Goal: Task Accomplishment & Management: Complete application form

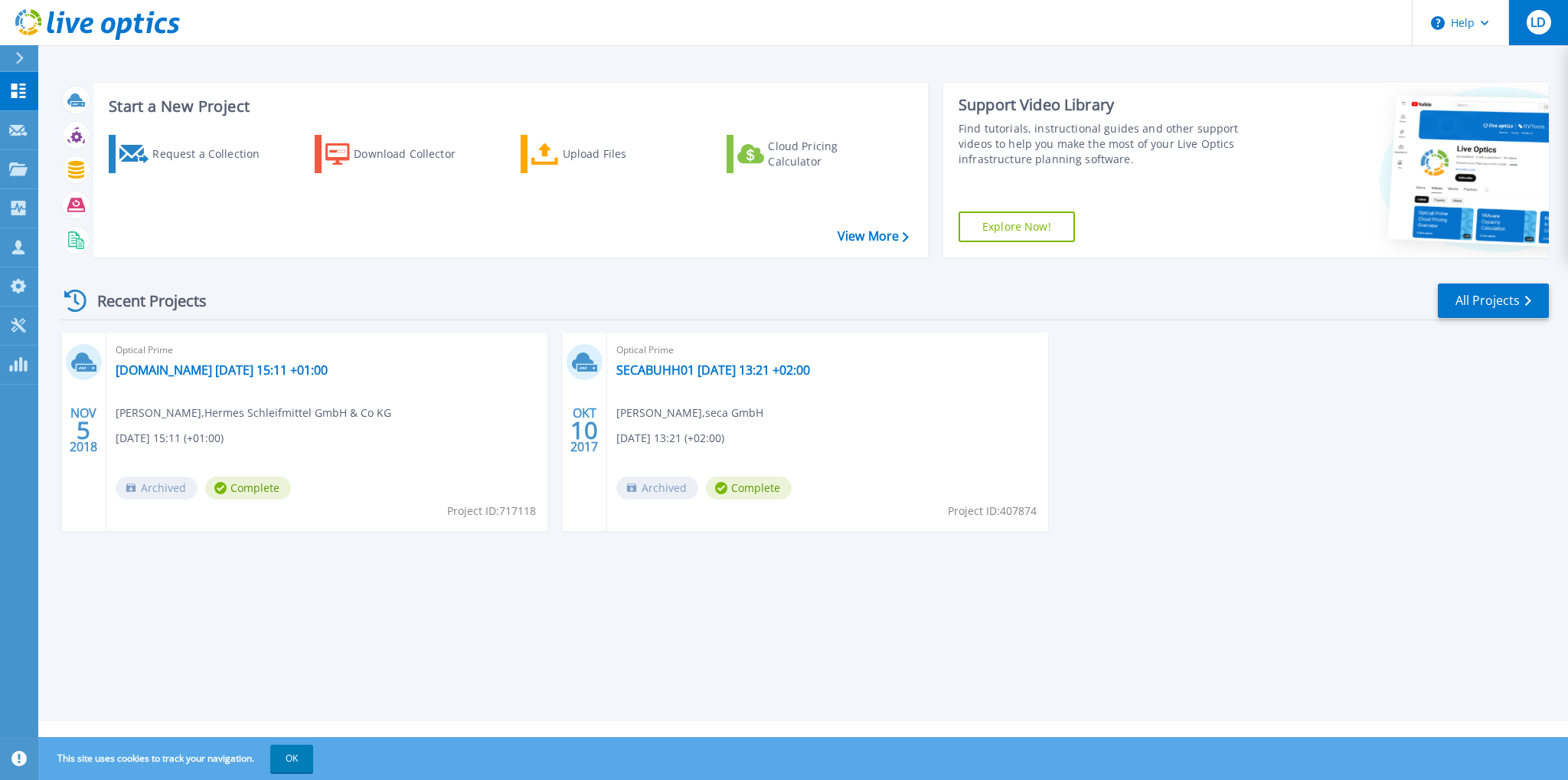
click at [1547, 18] on div "LD" at bounding box center [1539, 22] width 24 height 24
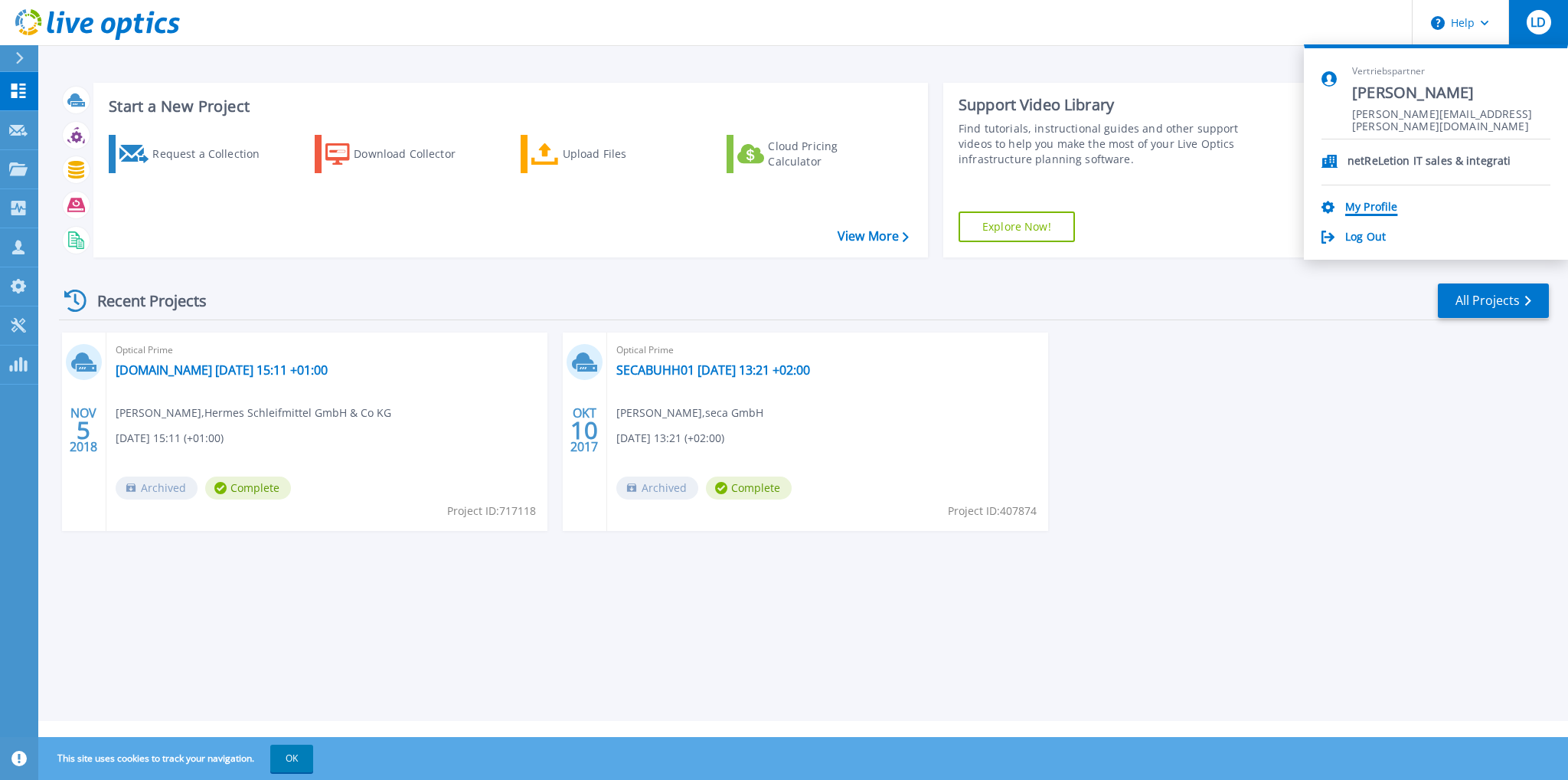
click at [1360, 206] on link "My Profile" at bounding box center [1371, 208] width 52 height 15
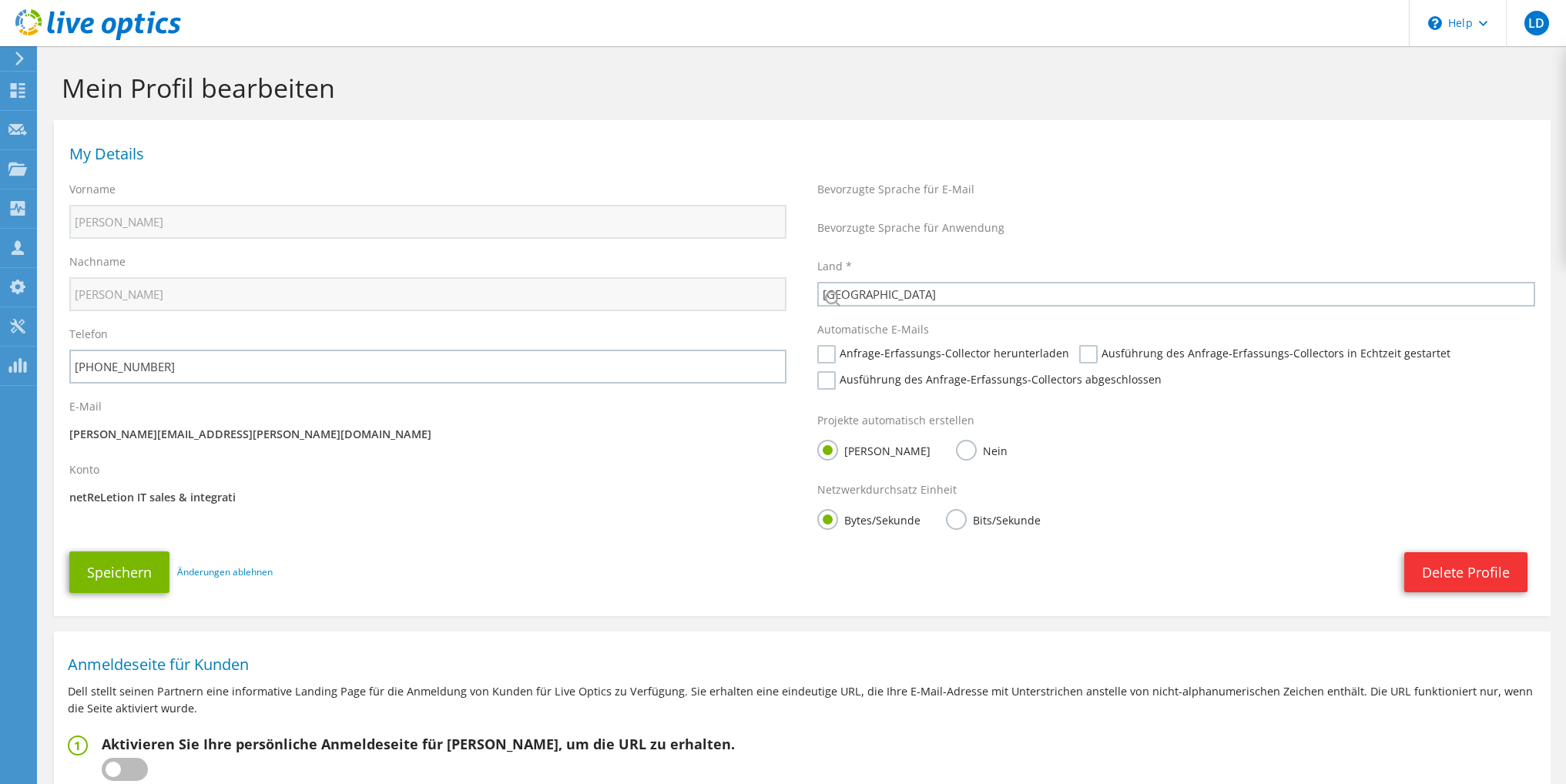
select select "56"
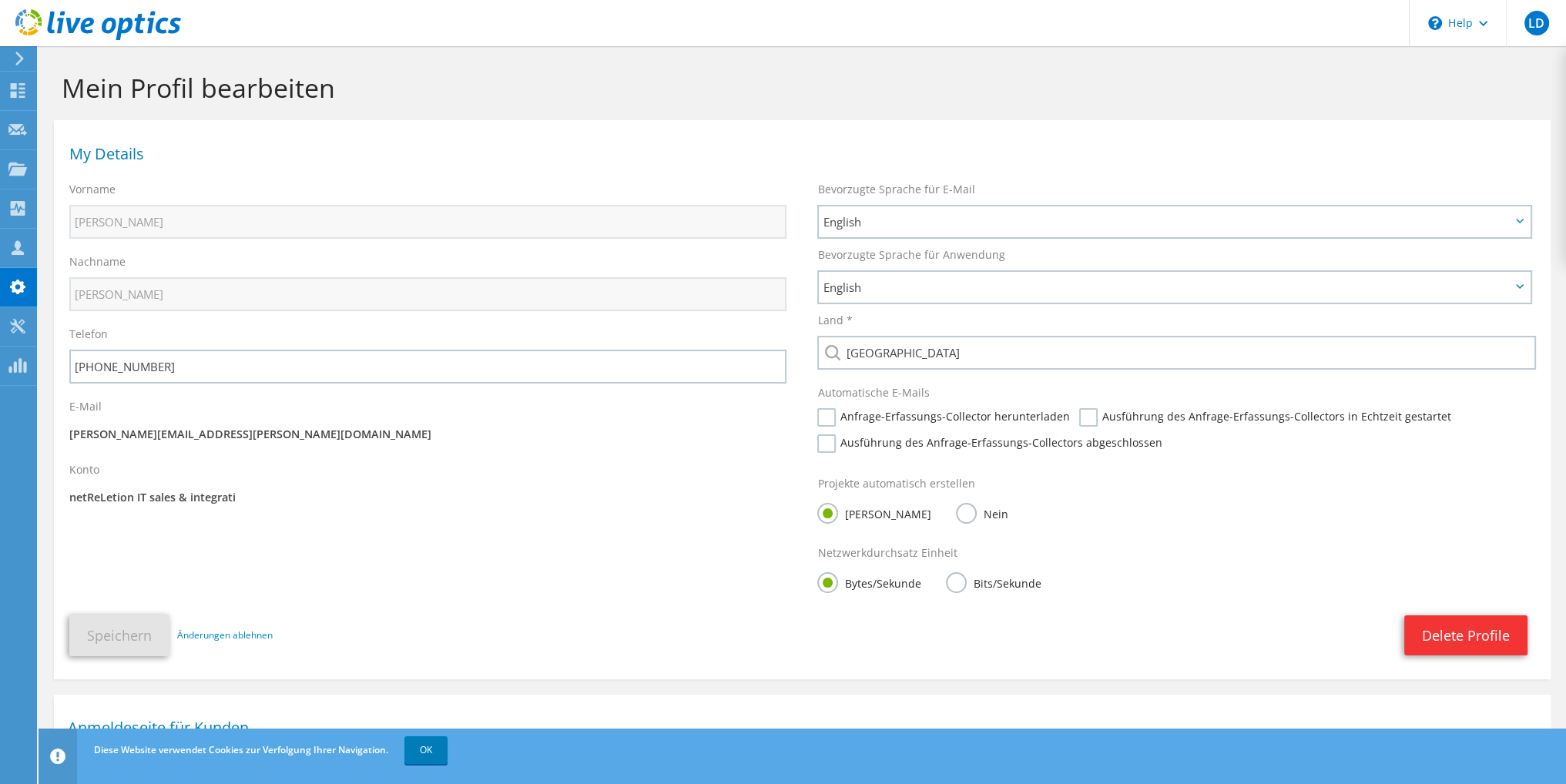
click at [23, 54] on icon at bounding box center [20, 58] width 11 height 14
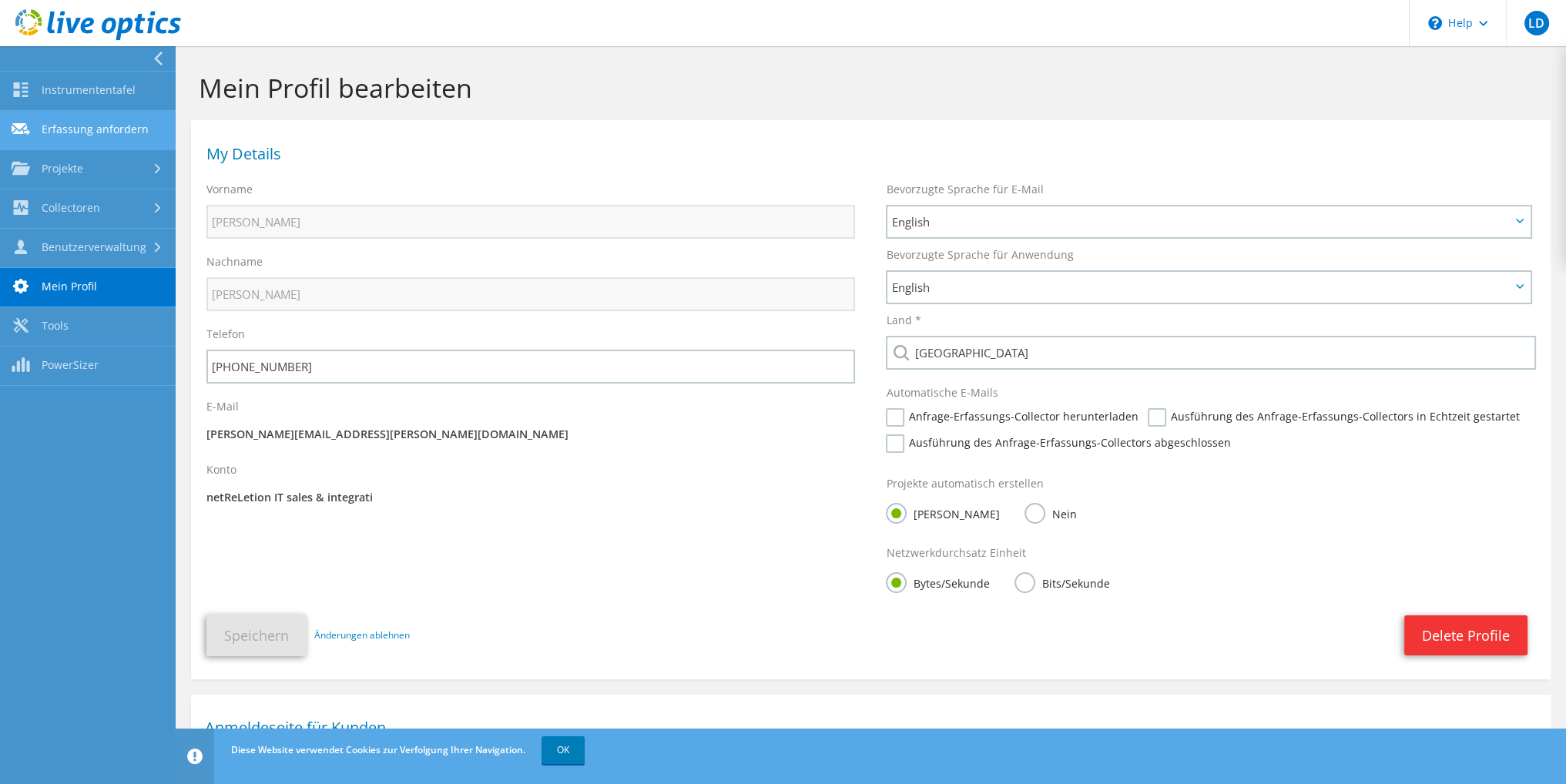
click at [89, 143] on link "Erfassung anfordern" at bounding box center [87, 131] width 176 height 39
